Goal: Task Accomplishment & Management: Use online tool/utility

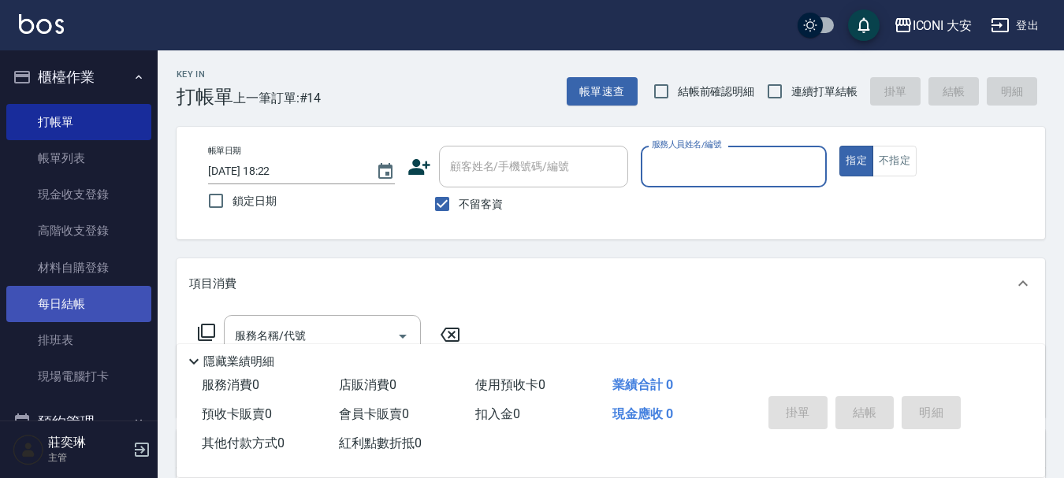
click at [58, 301] on link "每日結帳" at bounding box center [78, 304] width 145 height 36
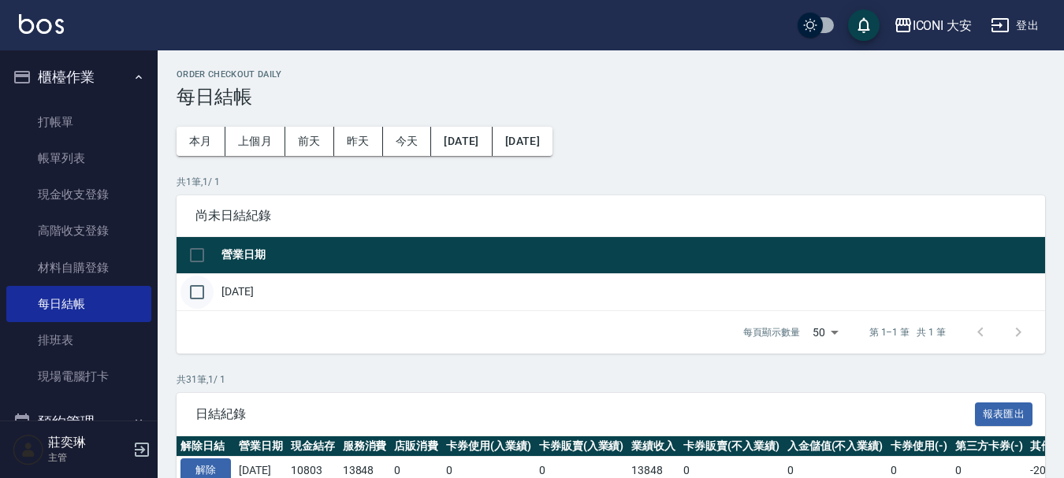
click at [201, 291] on input "checkbox" at bounding box center [196, 292] width 33 height 33
checkbox input "true"
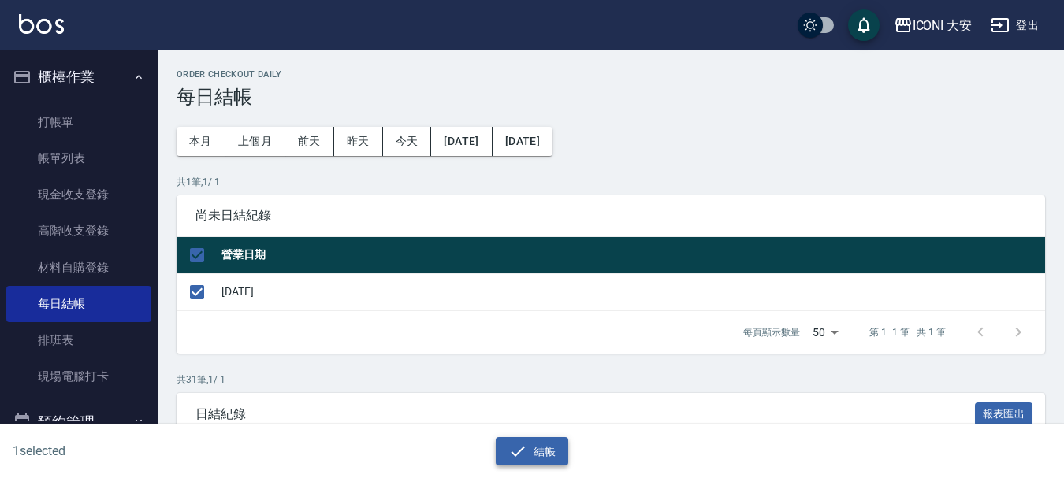
click at [529, 452] on button "結帳" at bounding box center [532, 451] width 73 height 29
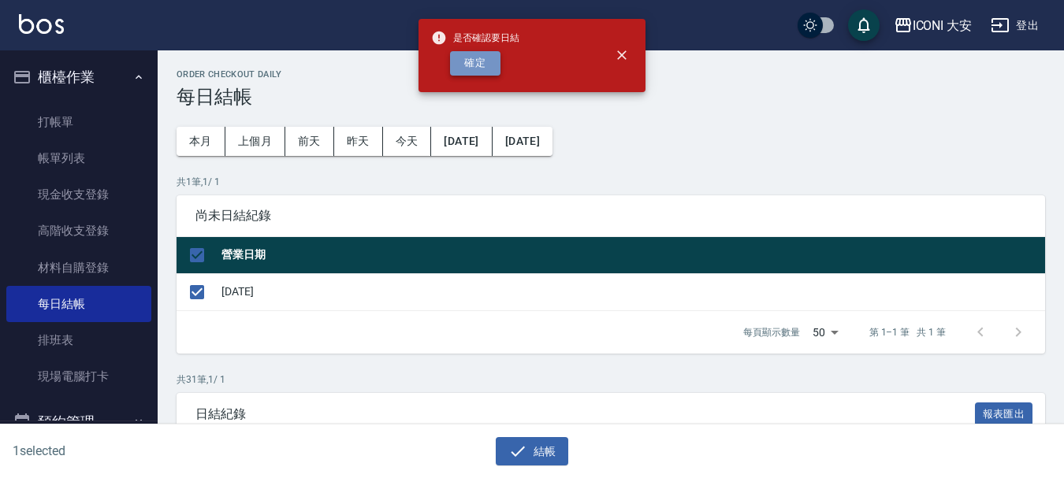
click at [480, 54] on button "確定" at bounding box center [475, 63] width 50 height 24
checkbox input "false"
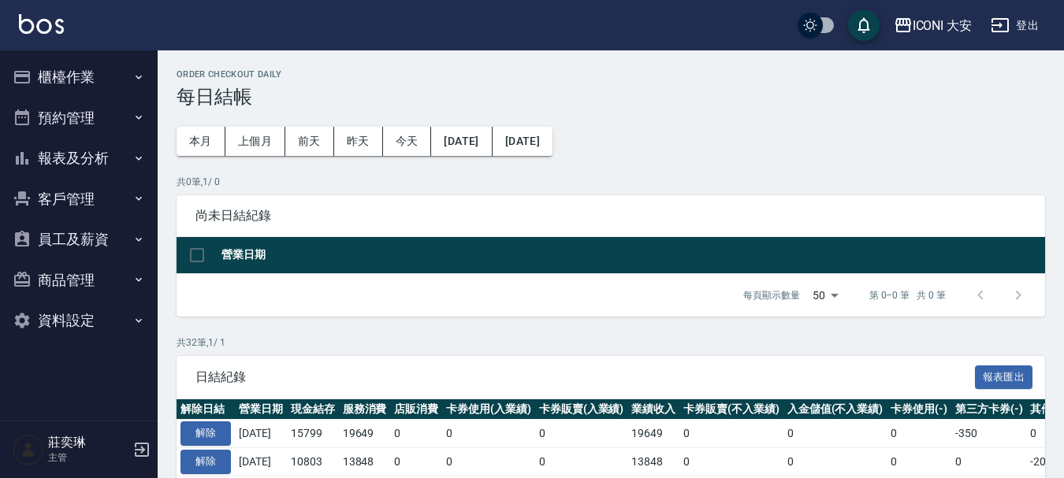
click at [65, 72] on button "櫃檯作業" at bounding box center [78, 77] width 145 height 41
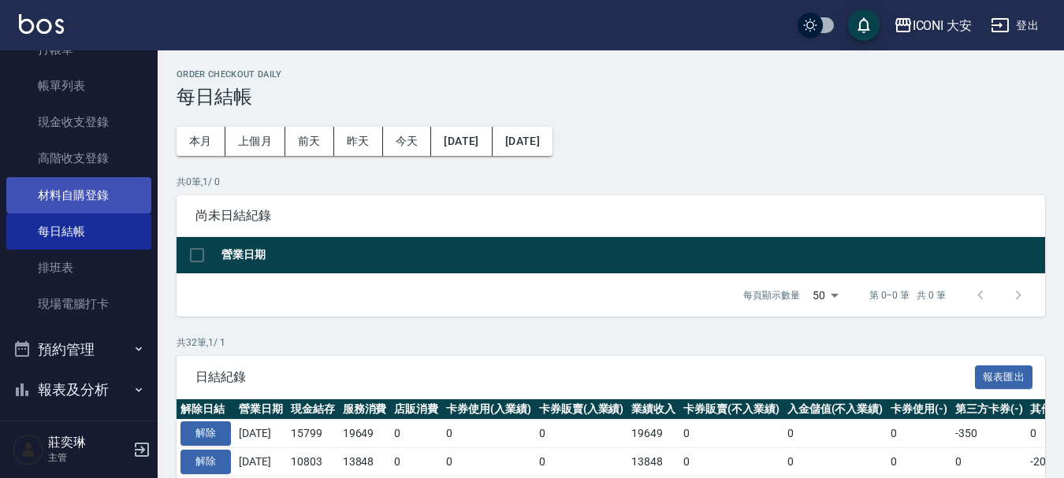
scroll to position [158, 0]
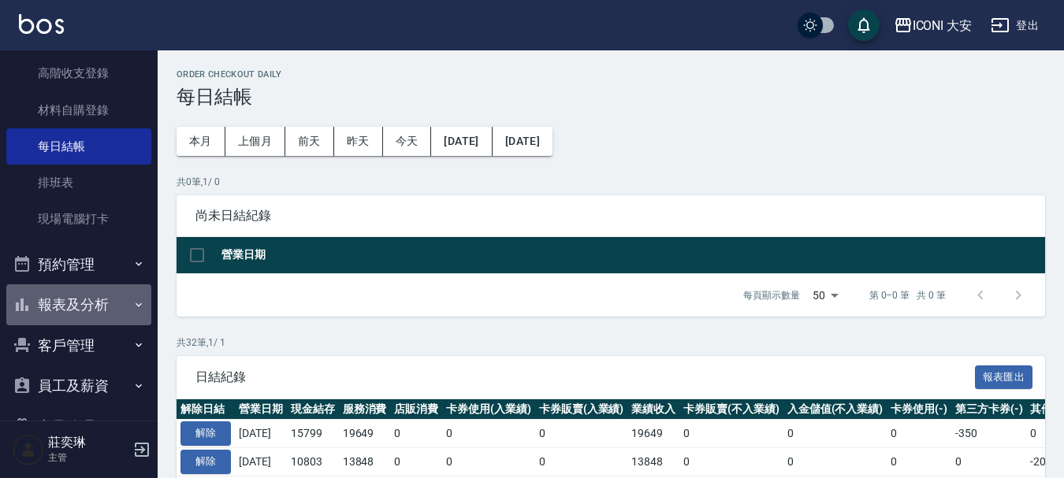
click at [111, 300] on button "報表及分析" at bounding box center [78, 304] width 145 height 41
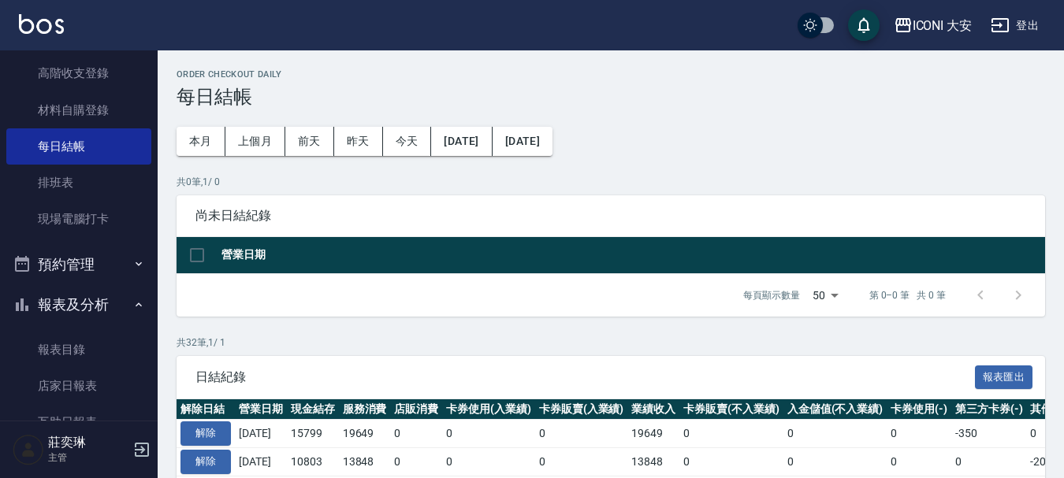
scroll to position [236, 0]
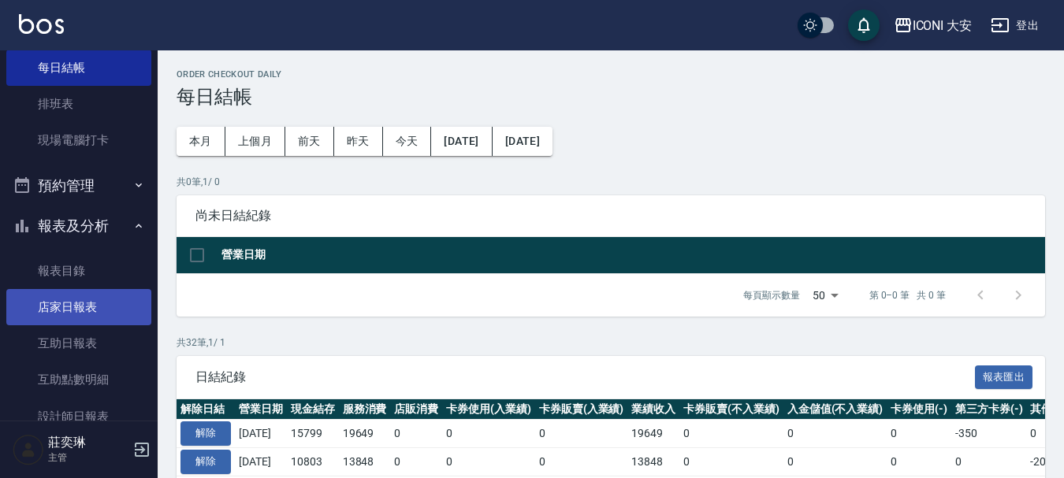
click at [49, 304] on link "店家日報表" at bounding box center [78, 307] width 145 height 36
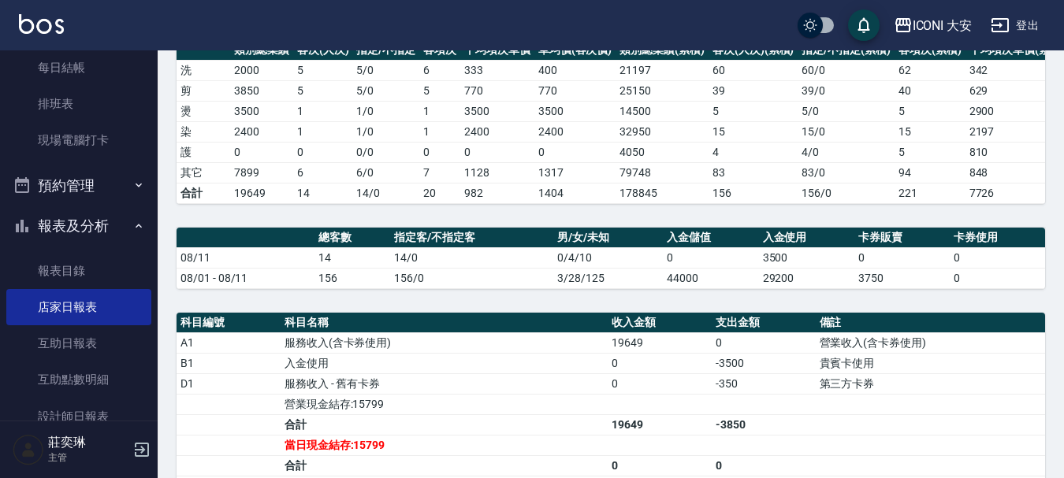
scroll to position [394, 0]
